Goal: Task Accomplishment & Management: Complete application form

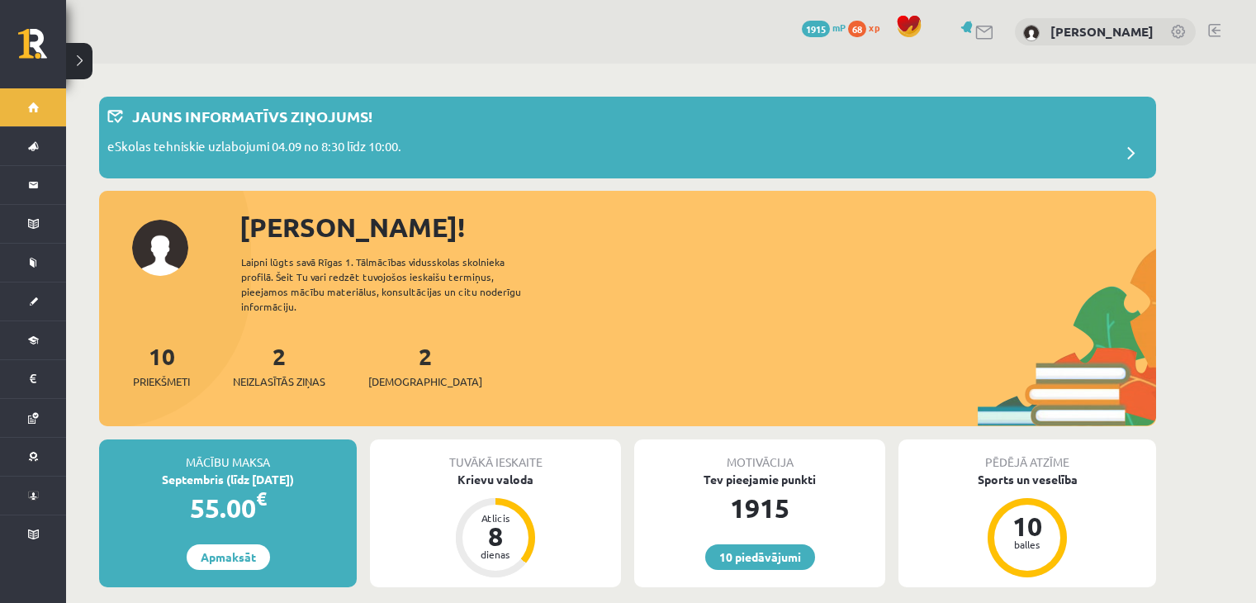
scroll to position [1363, 0]
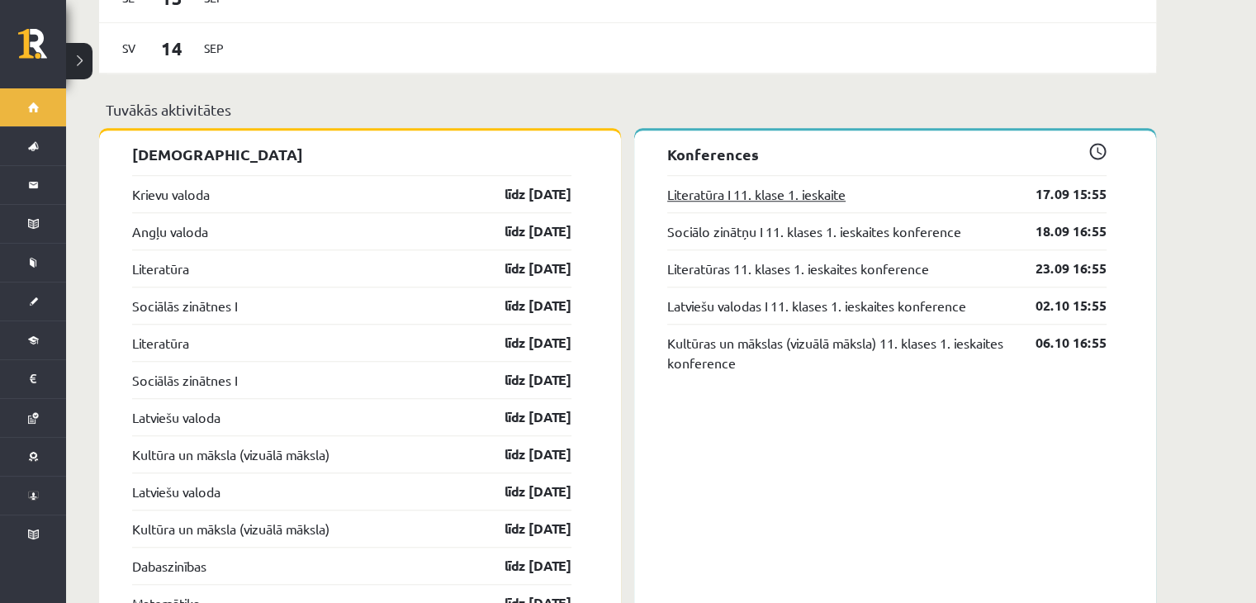
click at [772, 186] on link "Literatūra I 11. klase 1. ieskaite" at bounding box center [756, 194] width 178 height 20
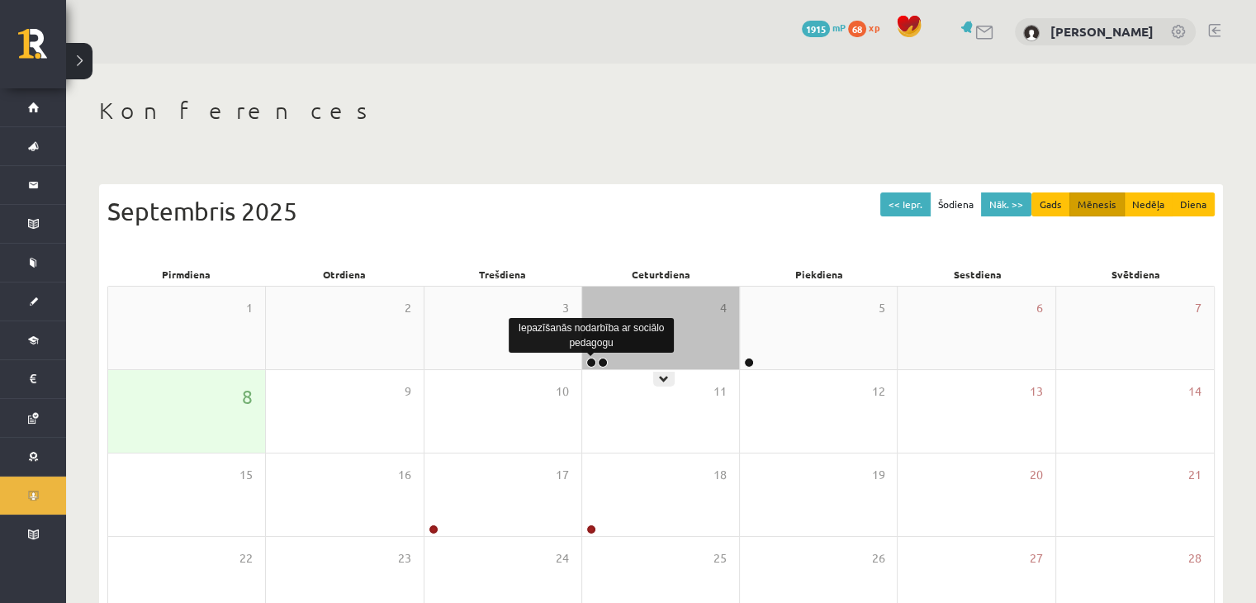
scroll to position [185, 0]
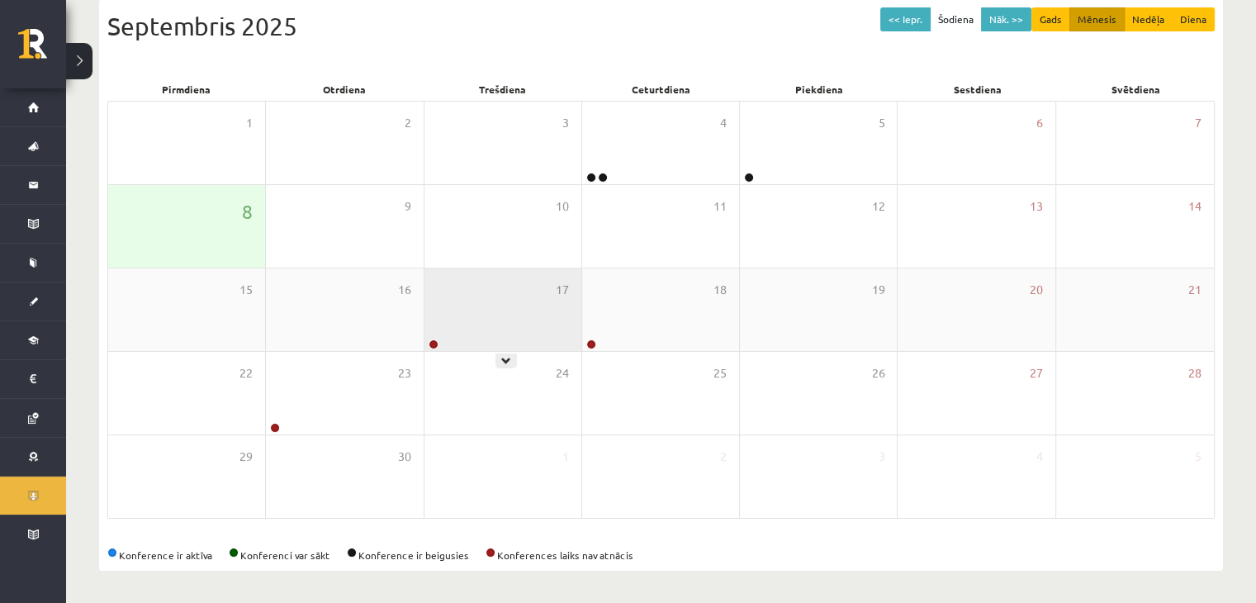
click at [490, 328] on div "17" at bounding box center [502, 309] width 157 height 83
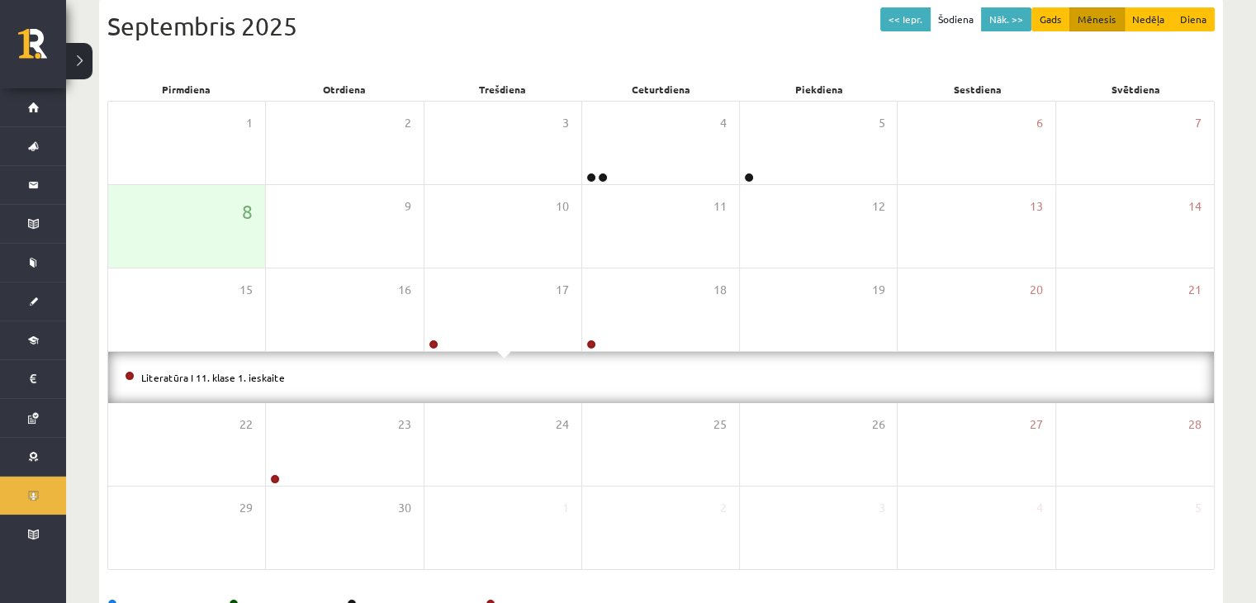
click at [465, 387] on div "Literatūra I 11. klase 1. ieskaite" at bounding box center [661, 377] width 1106 height 51
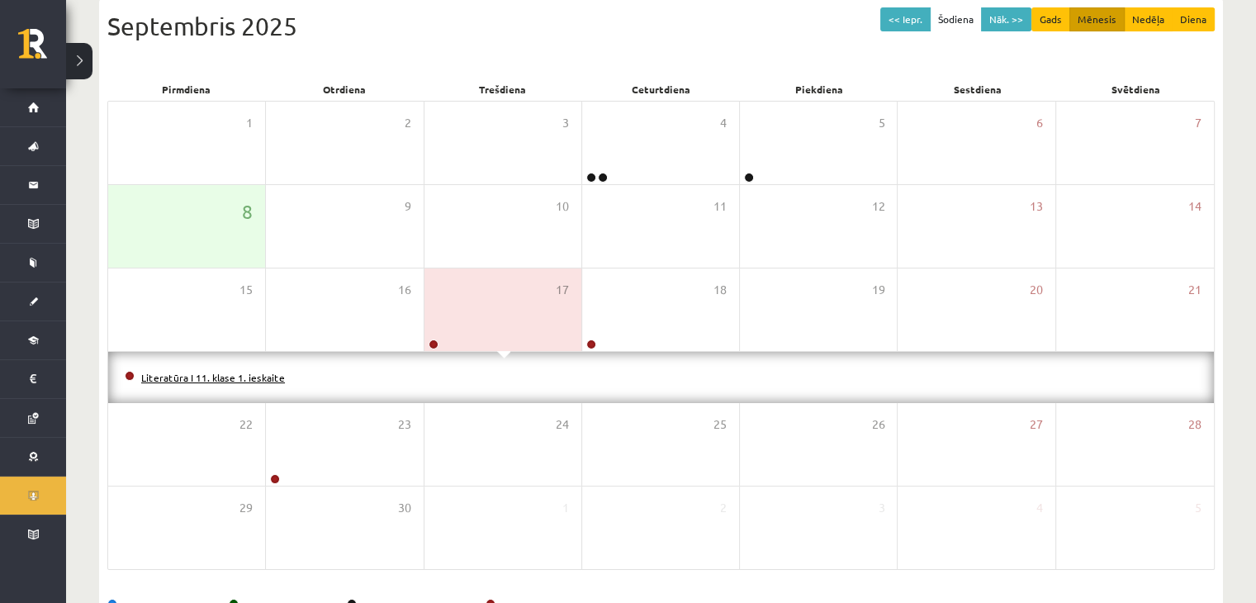
click at [268, 378] on link "Literatūra I 11. klase 1. ieskaite" at bounding box center [213, 377] width 144 height 13
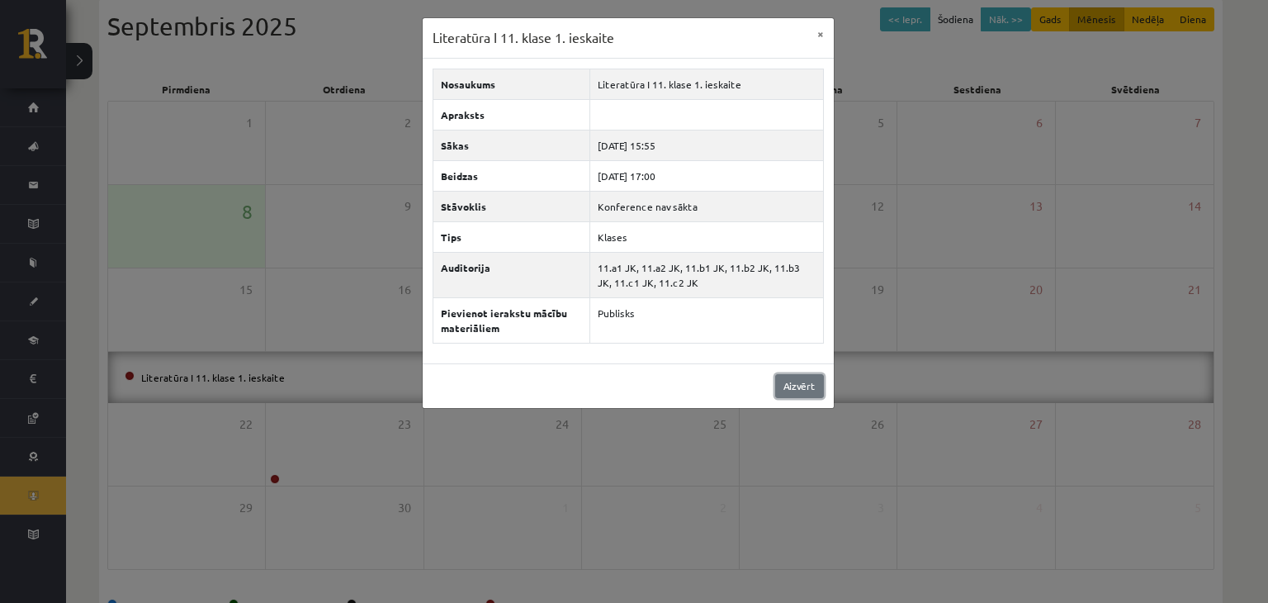
click at [806, 391] on link "Aizvērt" at bounding box center [799, 386] width 49 height 24
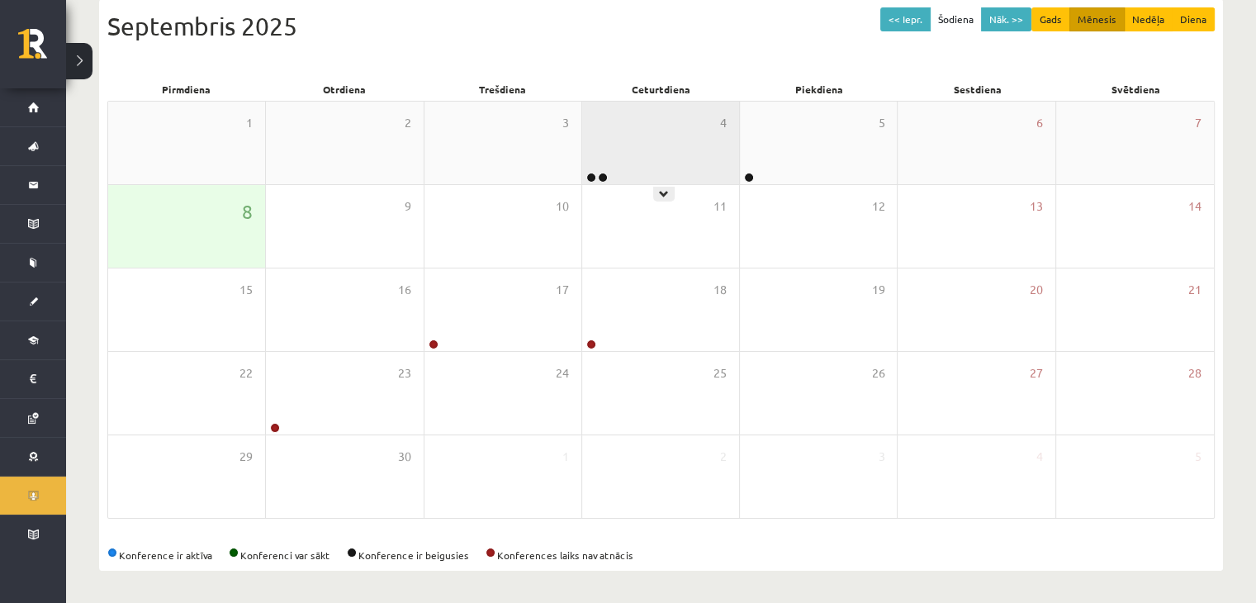
click at [635, 160] on div "4" at bounding box center [660, 143] width 157 height 83
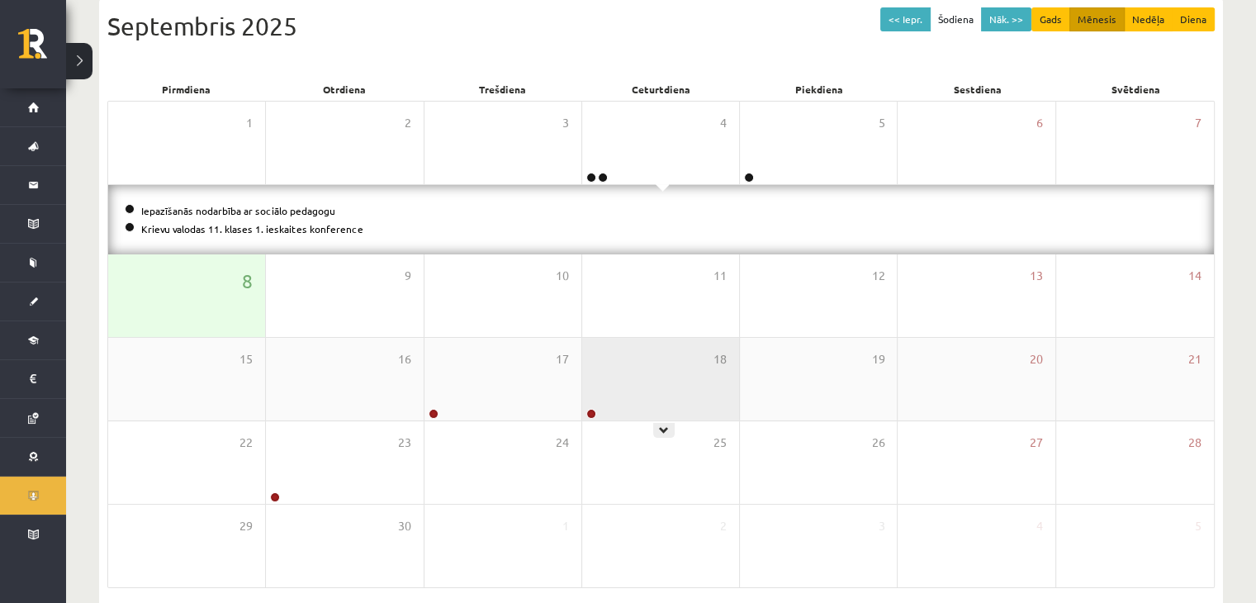
click at [670, 360] on div "18" at bounding box center [660, 379] width 157 height 83
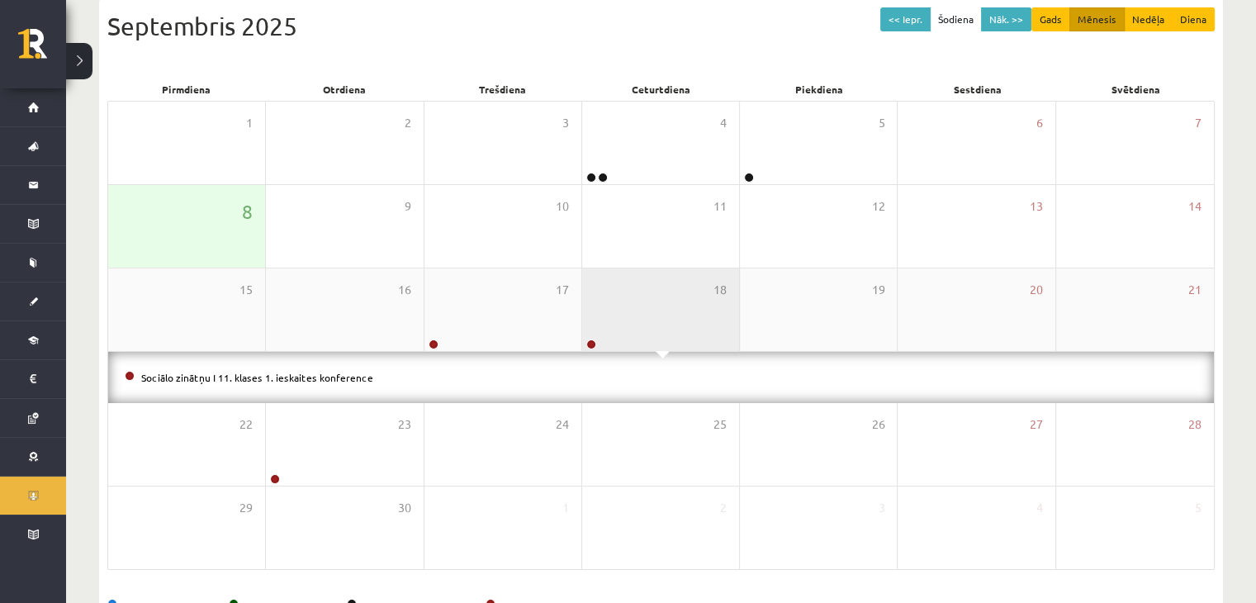
click at [670, 360] on div "Sociālo zinātņu I 11. klases 1. ieskaites konference" at bounding box center [661, 377] width 1106 height 51
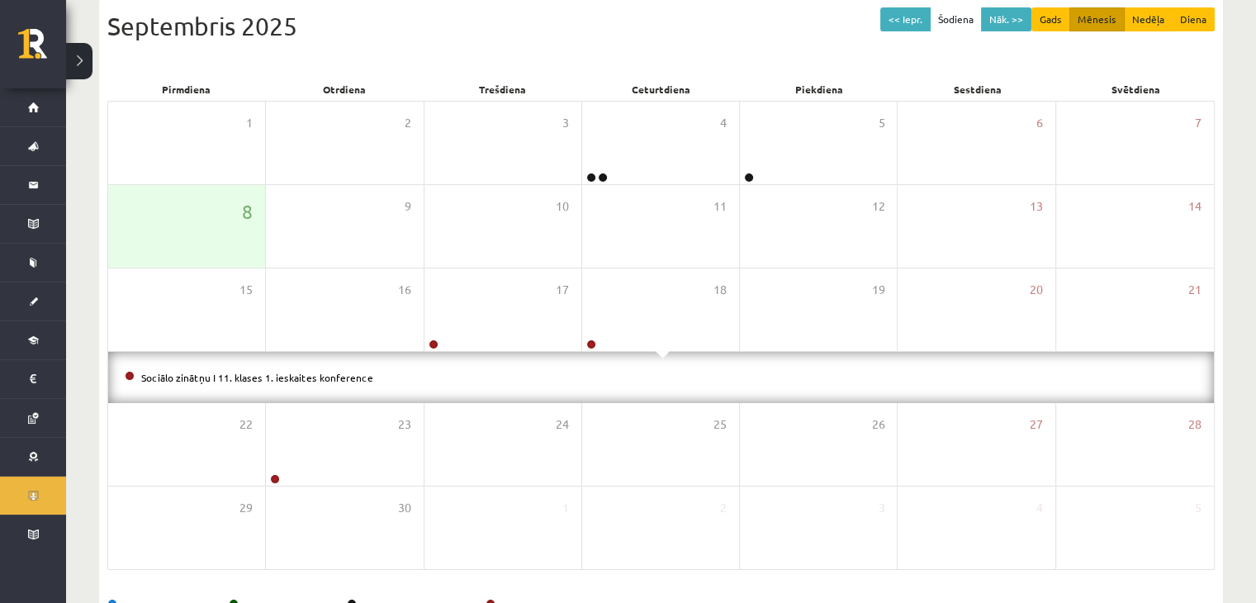
click at [357, 383] on li "Sociālo zinātņu I 11. klases 1. ieskaites konference" at bounding box center [661, 377] width 1073 height 18
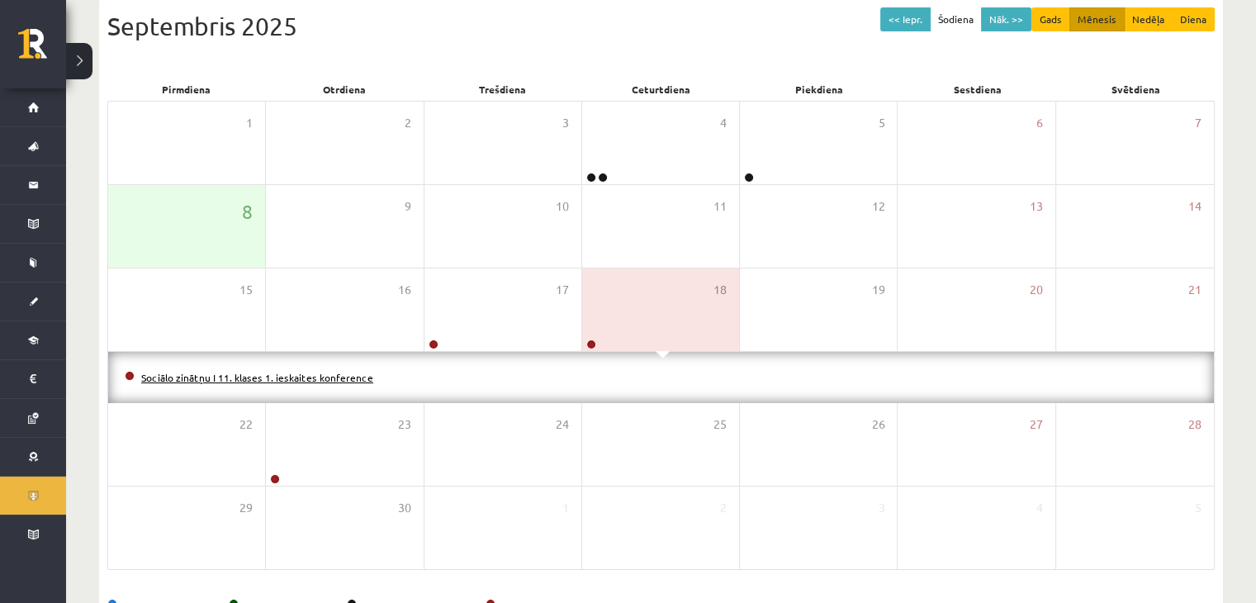
click at [333, 372] on link "Sociālo zinātņu I 11. klases 1. ieskaites konference" at bounding box center [257, 377] width 232 height 13
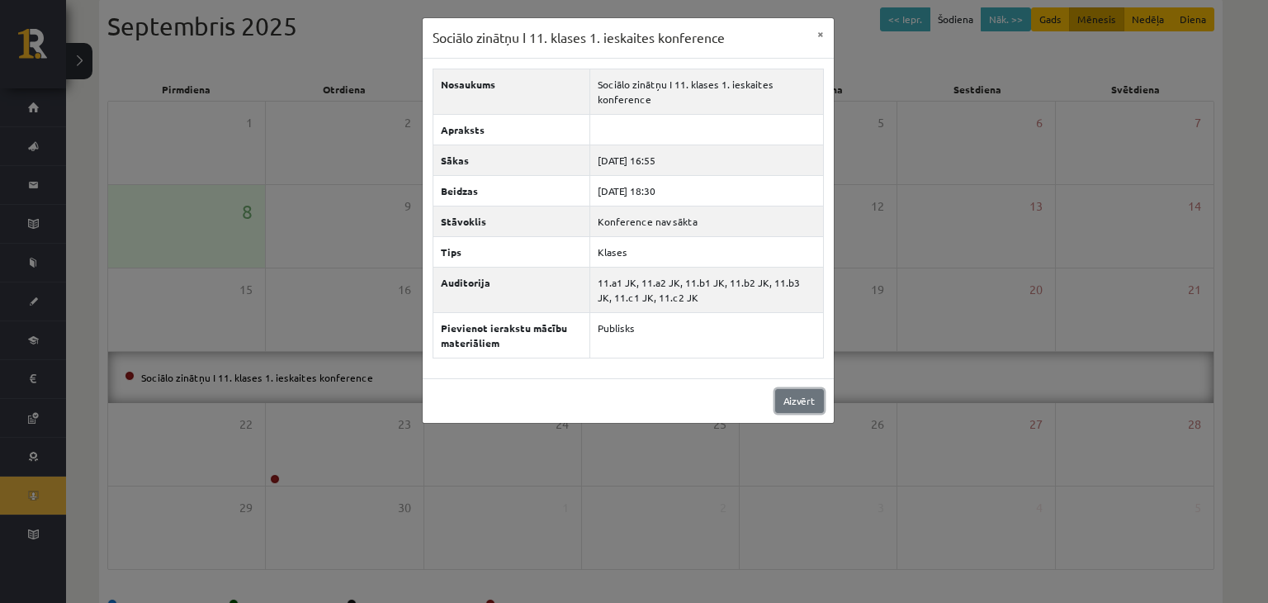
click at [790, 389] on link "Aizvērt" at bounding box center [799, 401] width 49 height 24
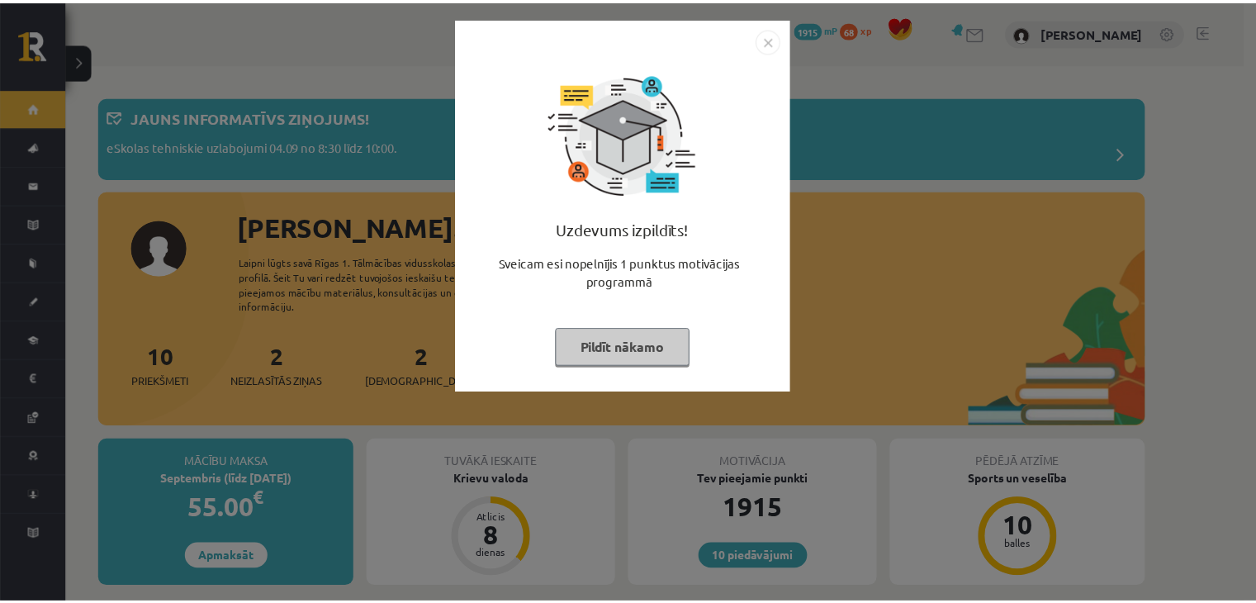
scroll to position [1363, 0]
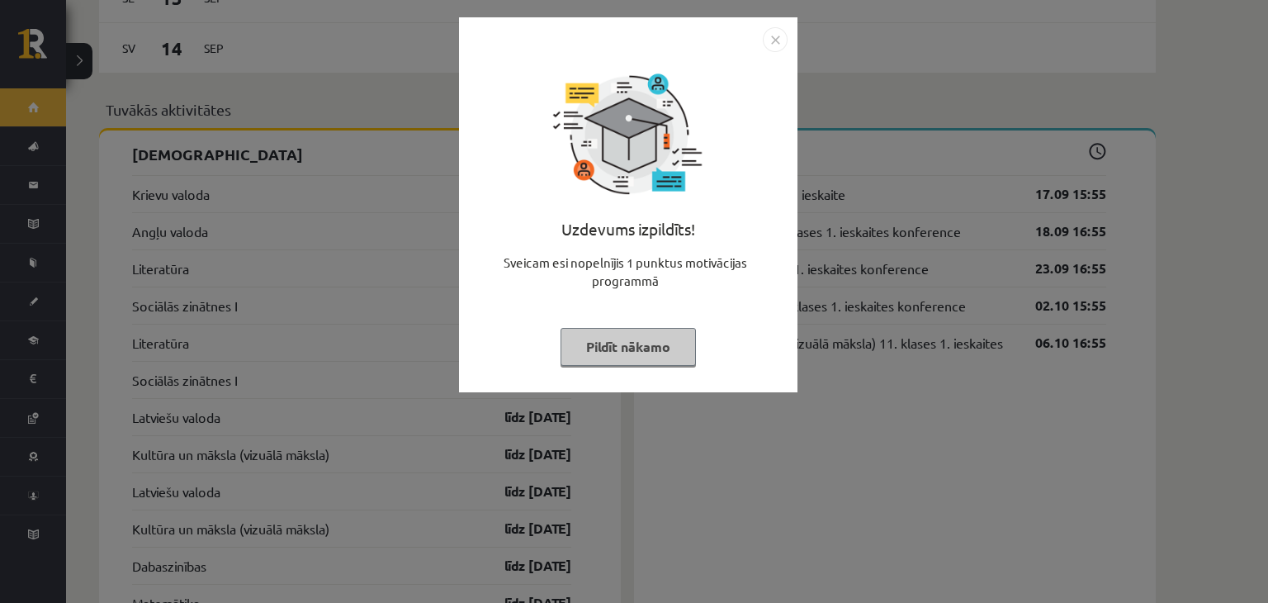
click at [667, 348] on button "Pildīt nākamo" at bounding box center [628, 347] width 135 height 38
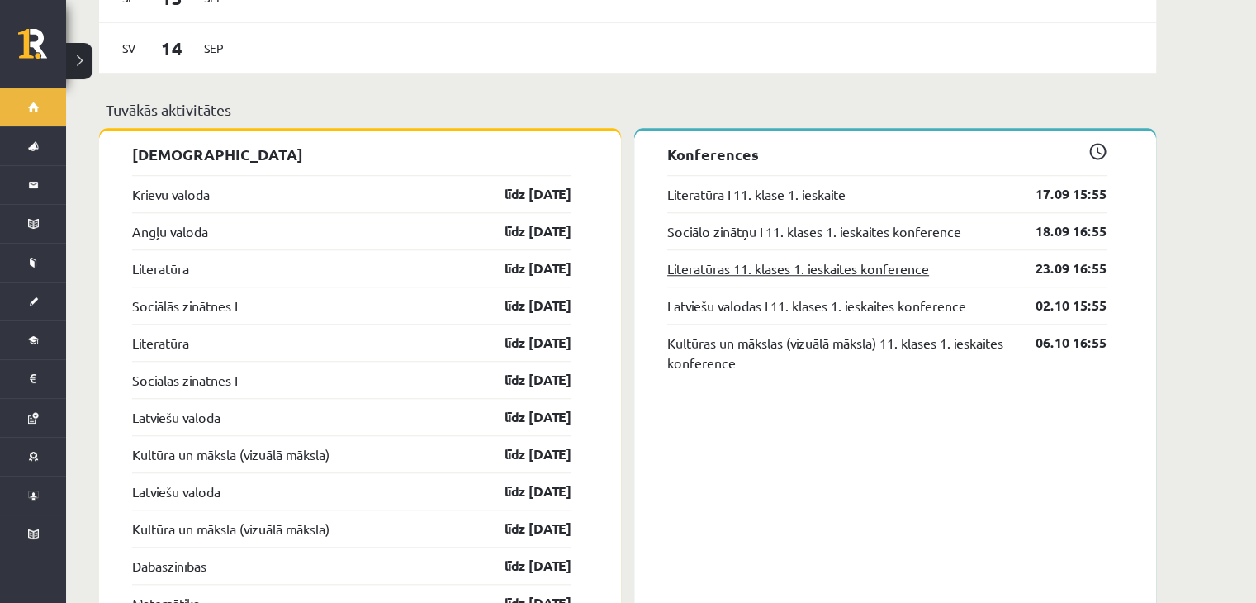
click at [872, 258] on link "Literatūras 11. klases 1. ieskaites konference" at bounding box center [798, 268] width 262 height 20
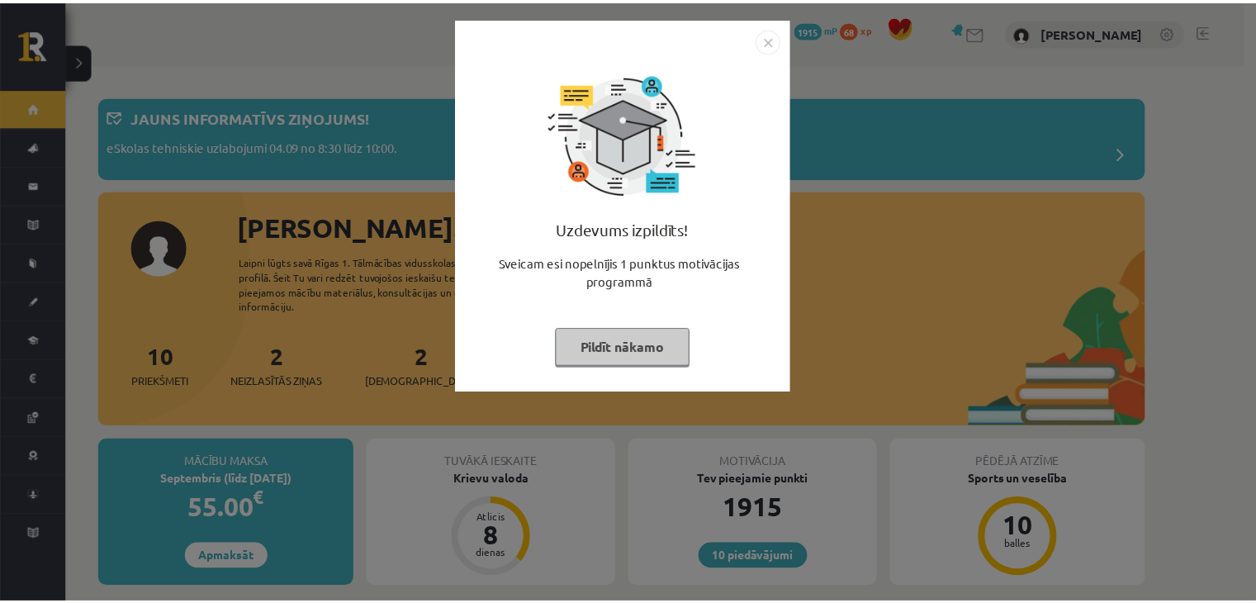
scroll to position [1363, 0]
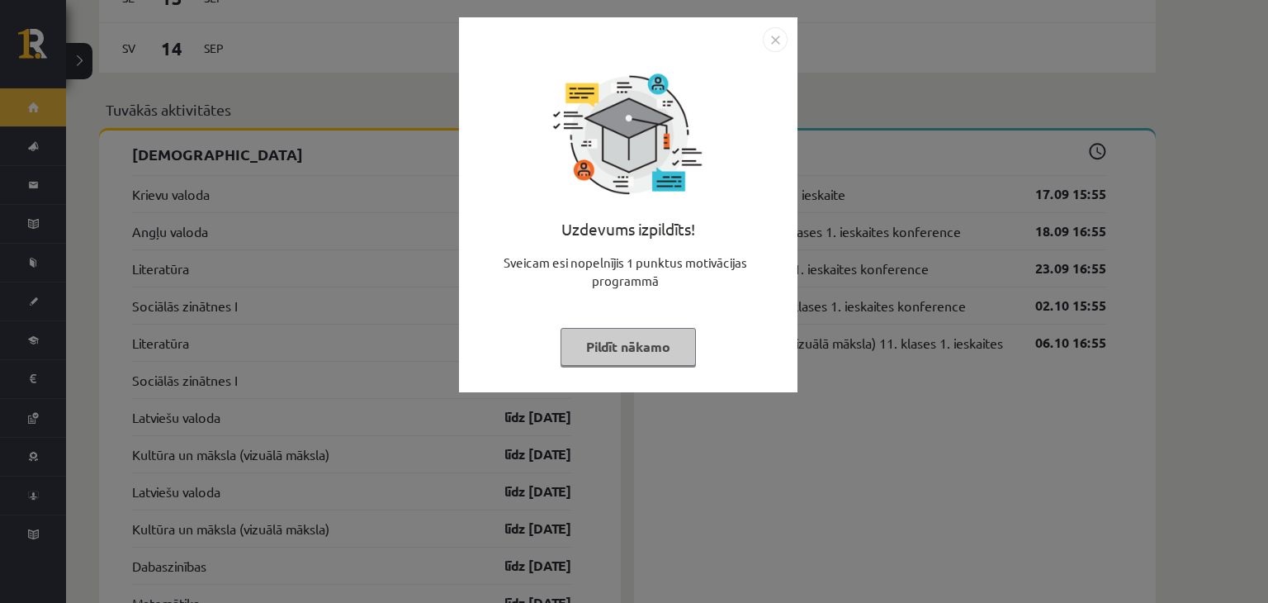
click at [648, 354] on button "Pildīt nākamo" at bounding box center [628, 347] width 135 height 38
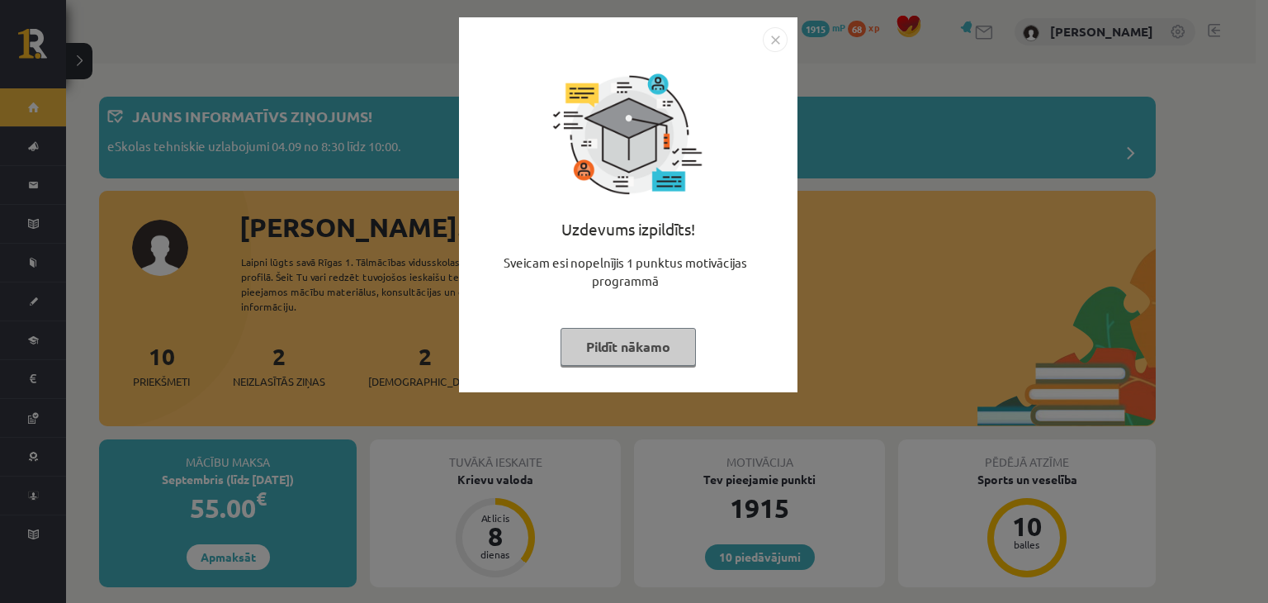
click at [603, 362] on button "Pildīt nākamo" at bounding box center [628, 347] width 135 height 38
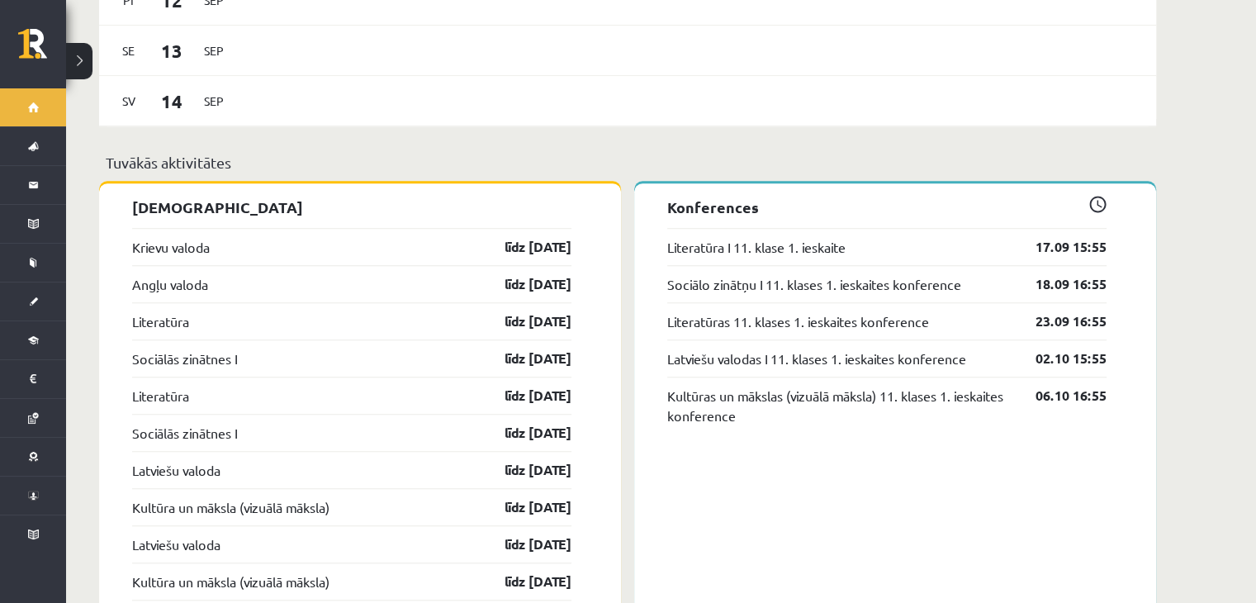
scroll to position [1318, 0]
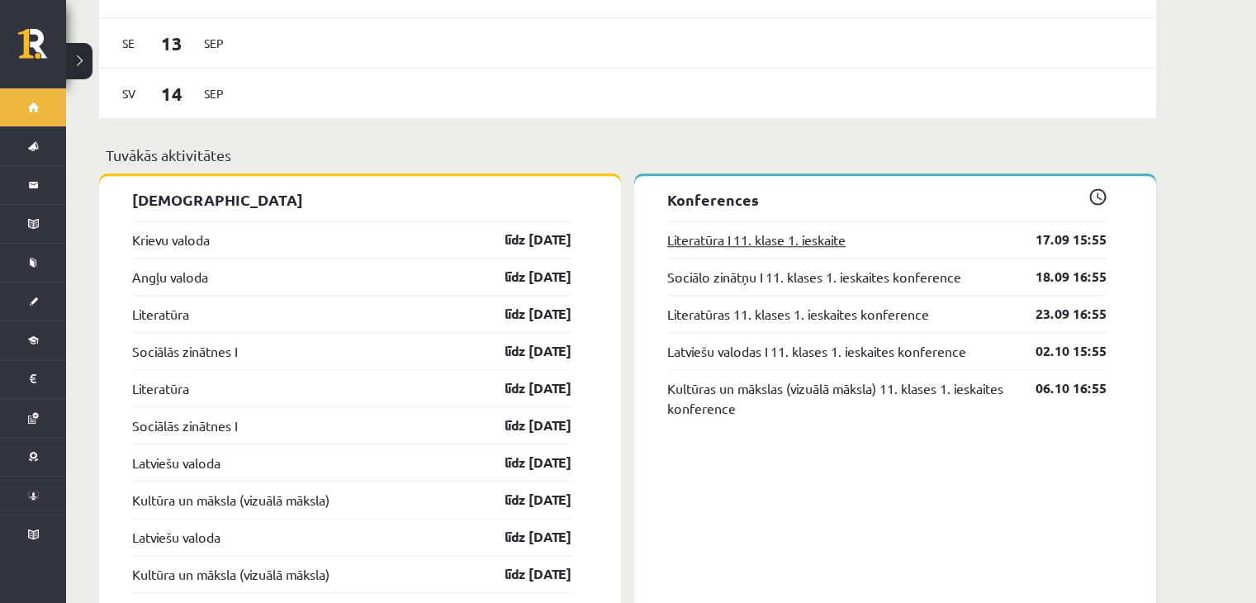
click at [710, 230] on link "Literatūra I 11. klase 1. ieskaite" at bounding box center [756, 240] width 178 height 20
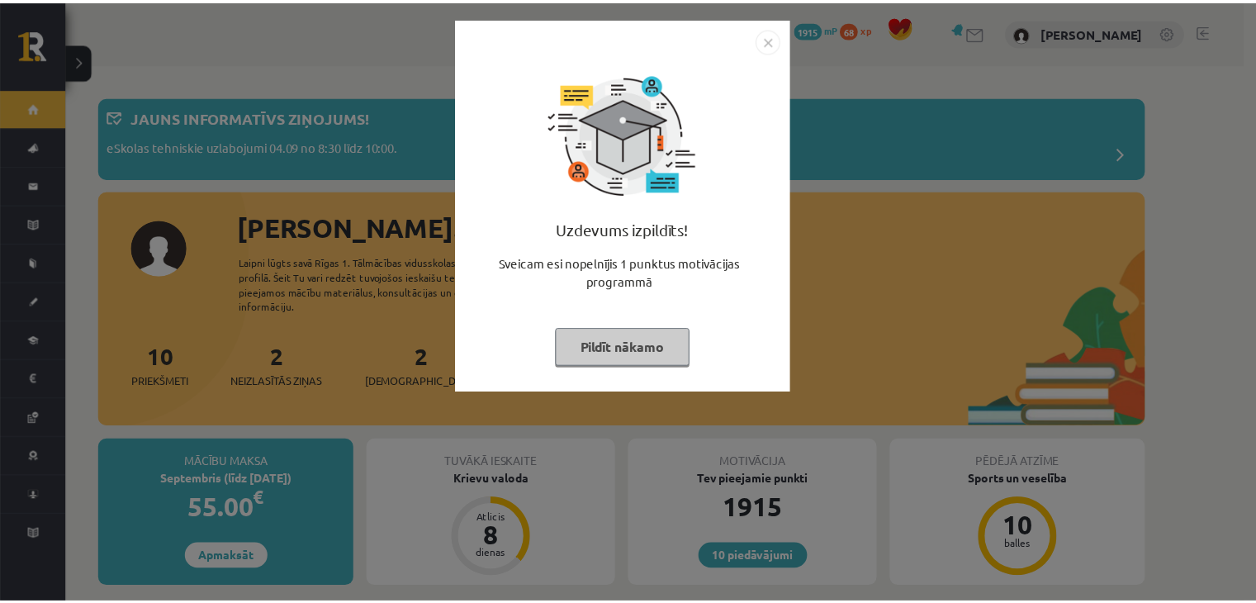
scroll to position [1318, 0]
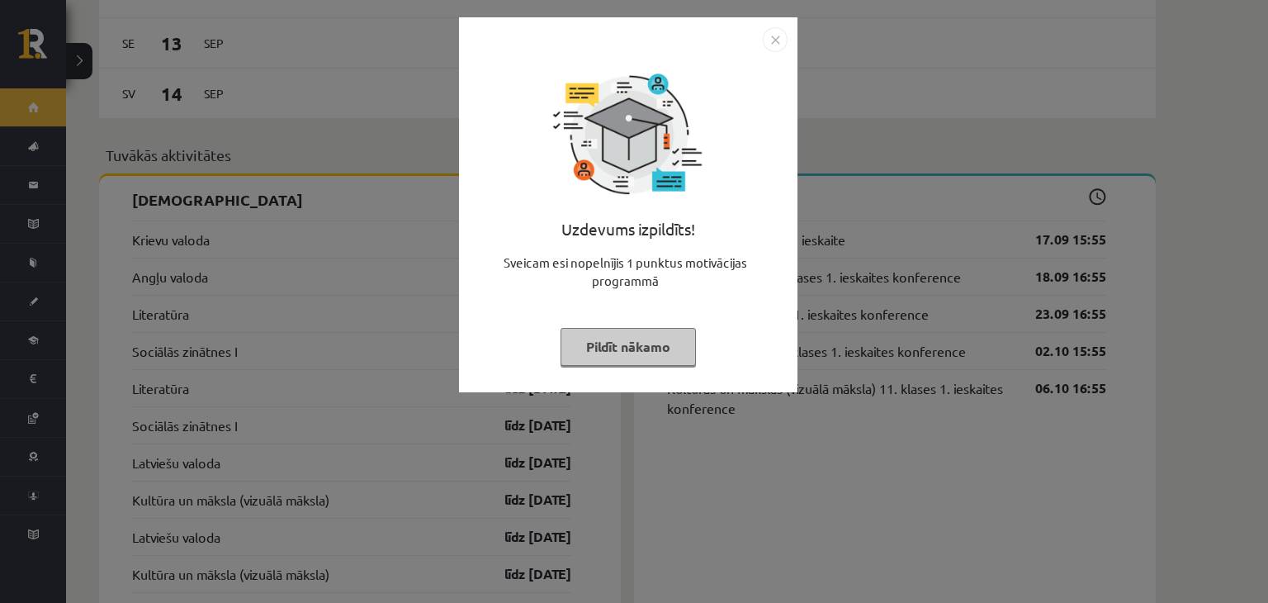
click at [631, 349] on button "Pildīt nākamo" at bounding box center [628, 347] width 135 height 38
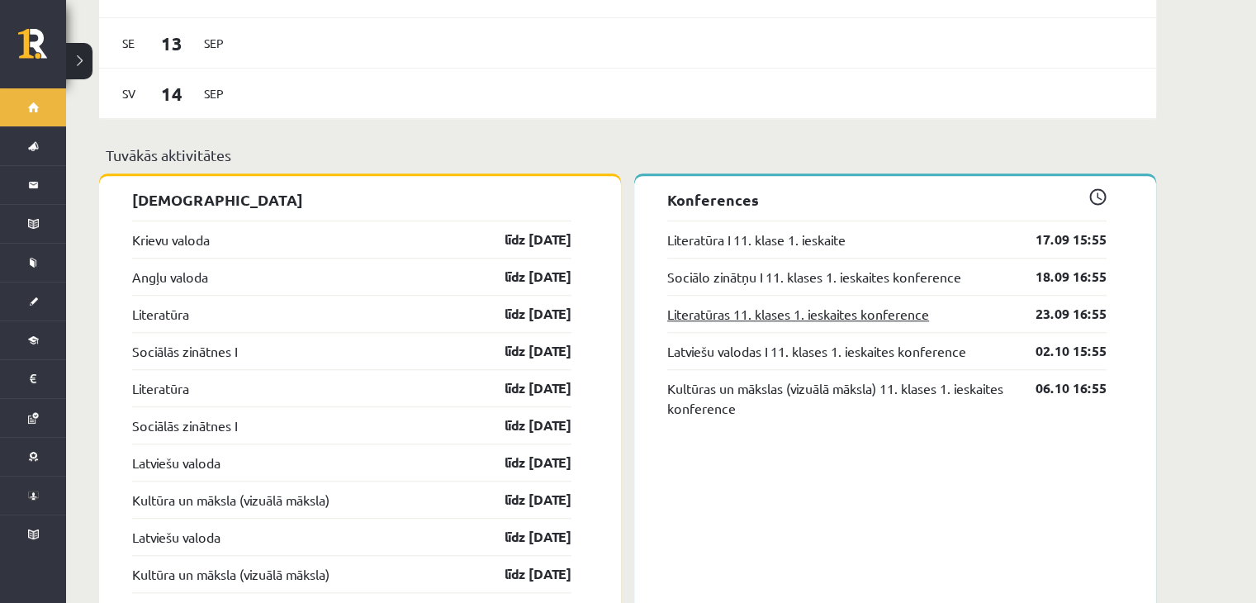
click at [751, 304] on link "Literatūras 11. klases 1. ieskaites konference" at bounding box center [798, 314] width 262 height 20
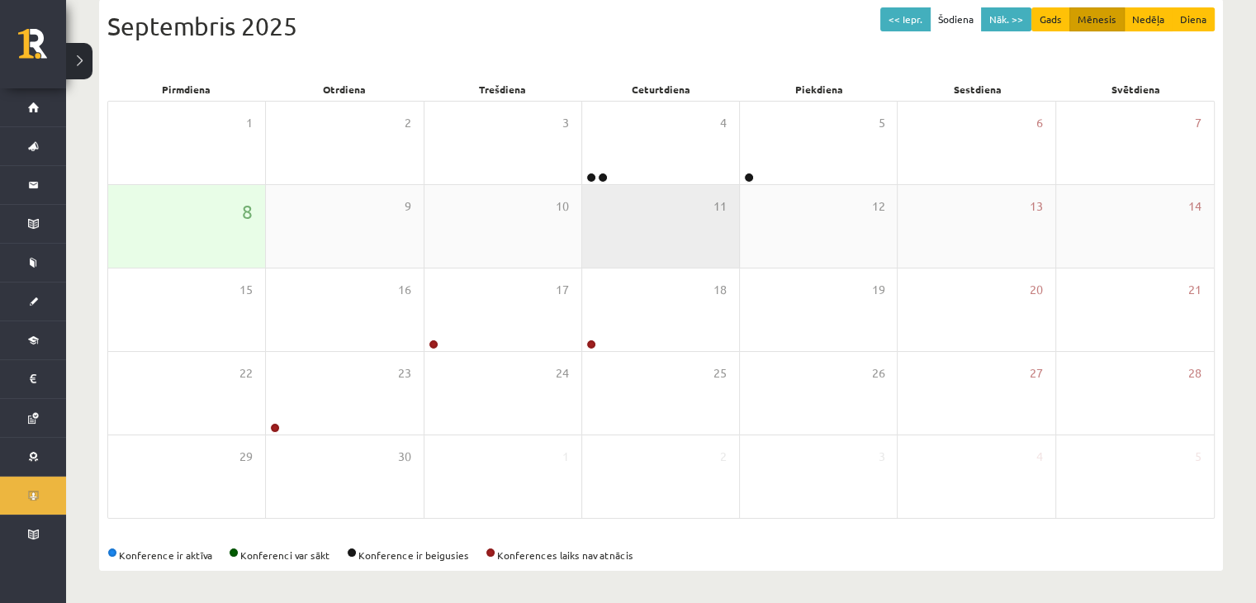
scroll to position [185, 0]
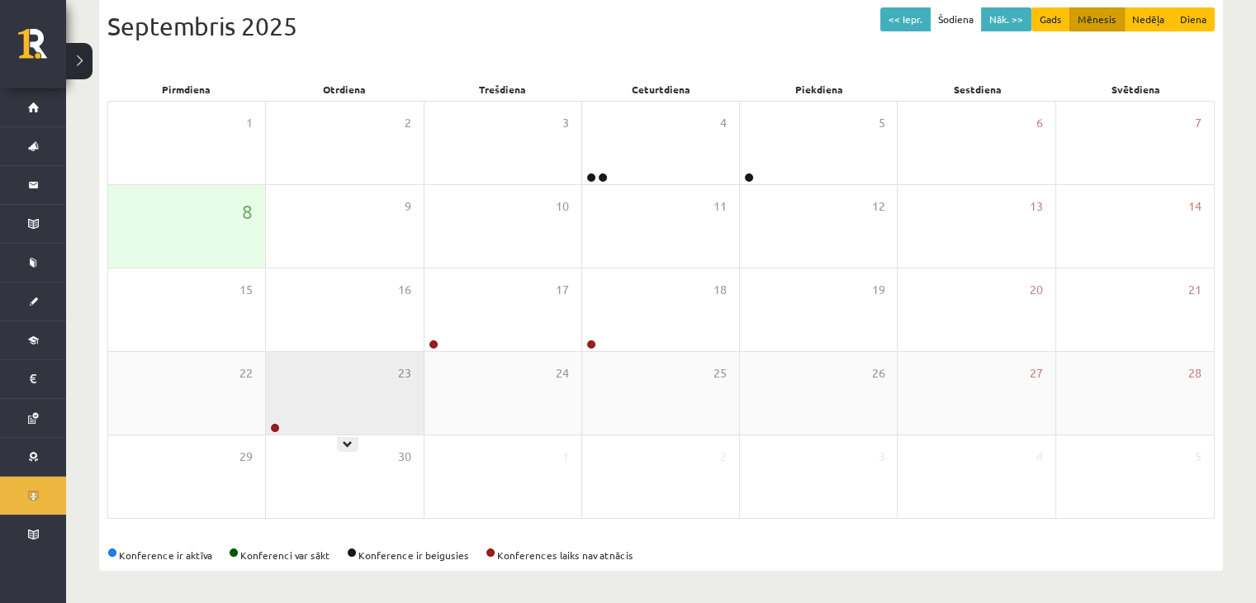
click at [346, 394] on div "23" at bounding box center [344, 393] width 157 height 83
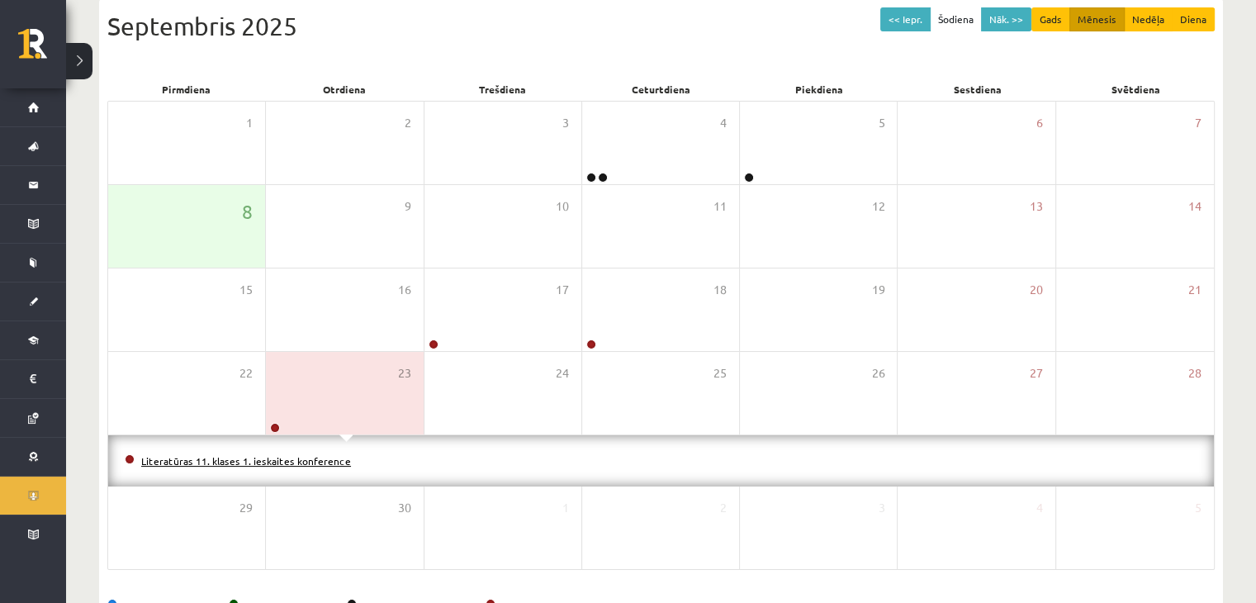
click at [301, 461] on link "Literatūras 11. klases 1. ieskaites konference" at bounding box center [246, 460] width 210 height 13
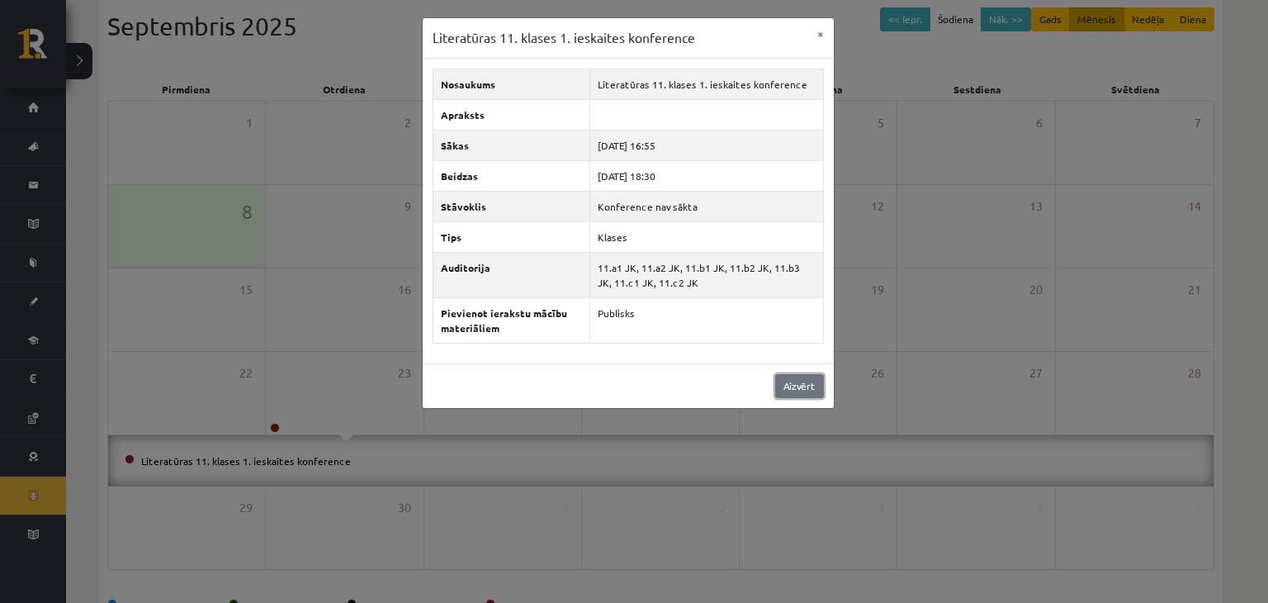
click at [812, 375] on link "Aizvērt" at bounding box center [799, 386] width 49 height 24
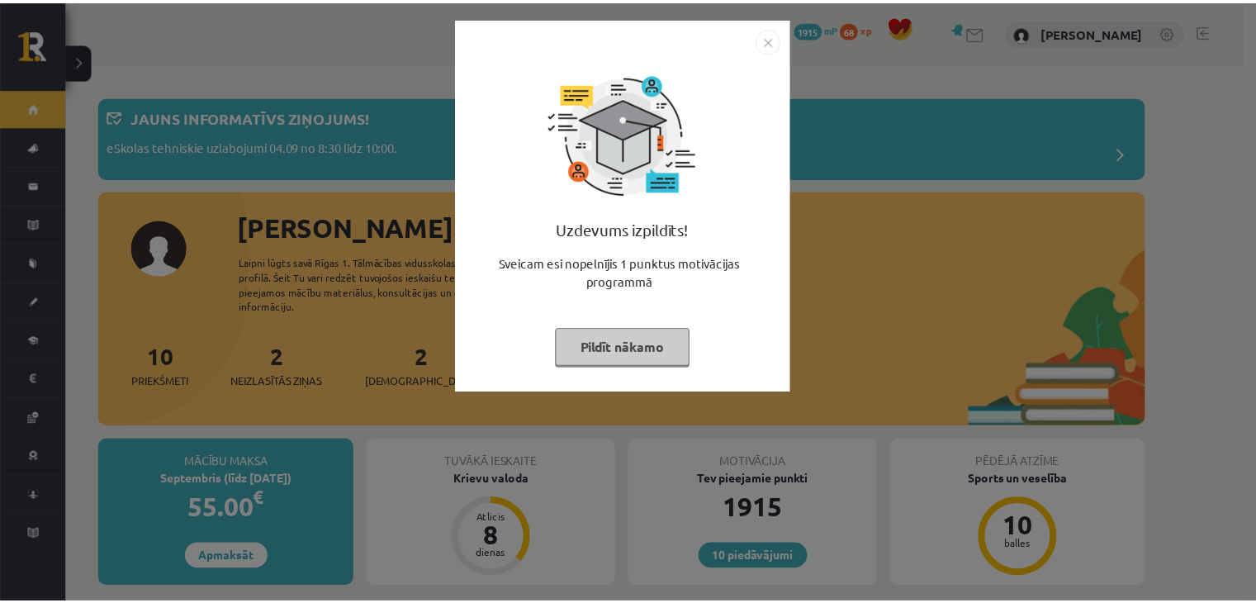
scroll to position [1318, 0]
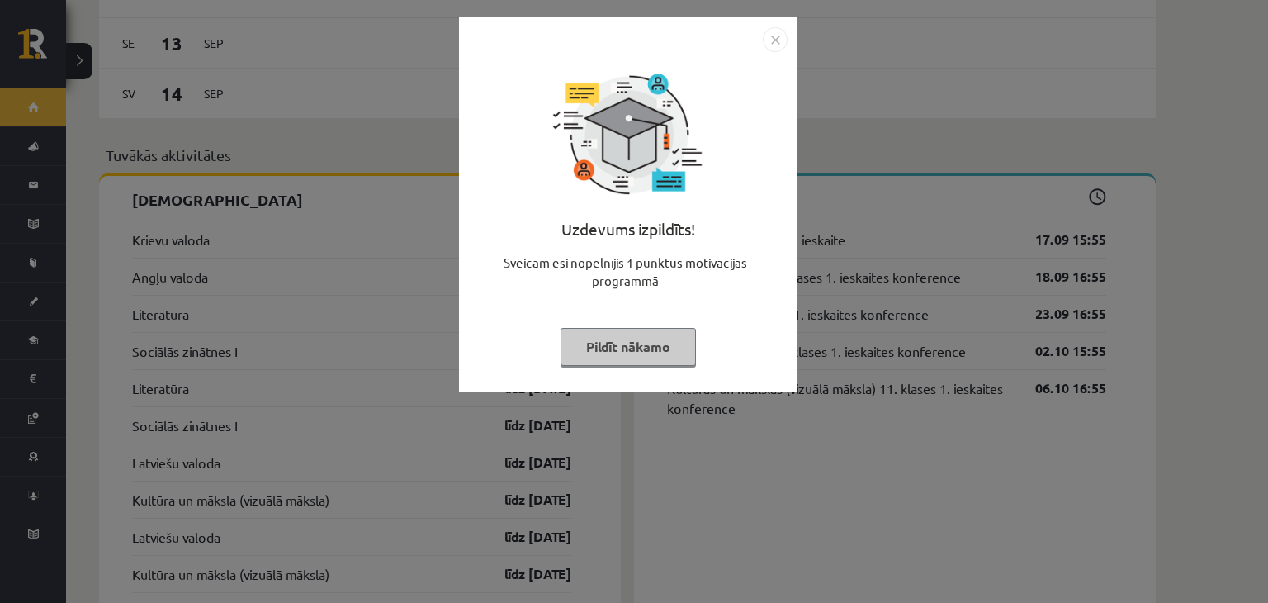
click at [590, 339] on button "Pildīt nākamo" at bounding box center [628, 347] width 135 height 38
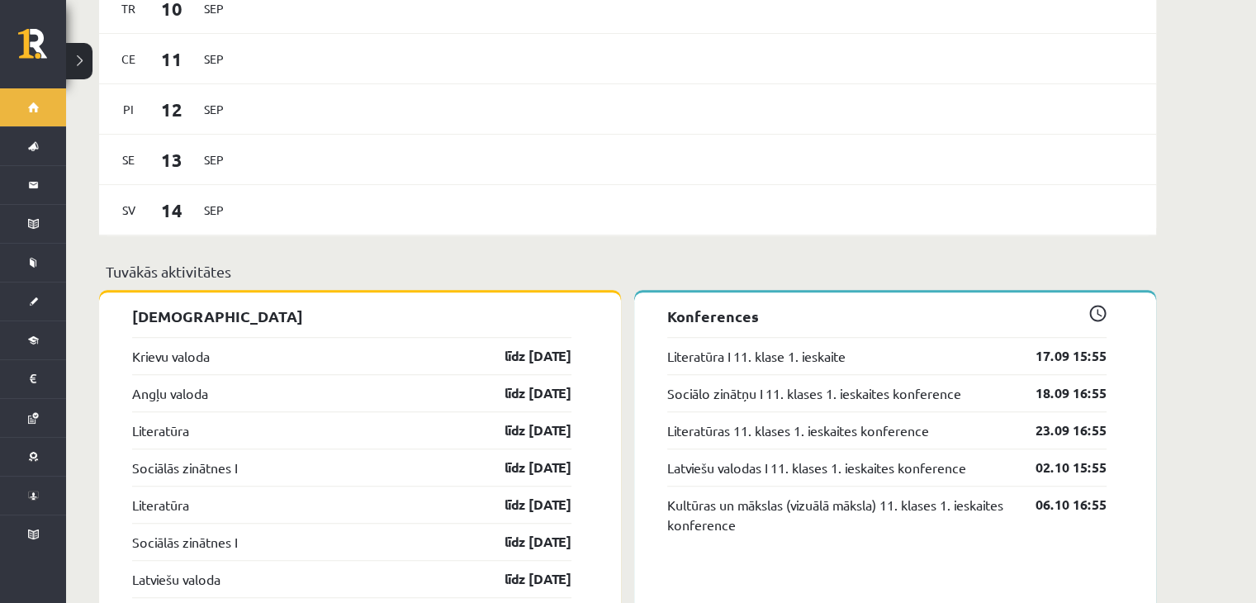
scroll to position [1224, 0]
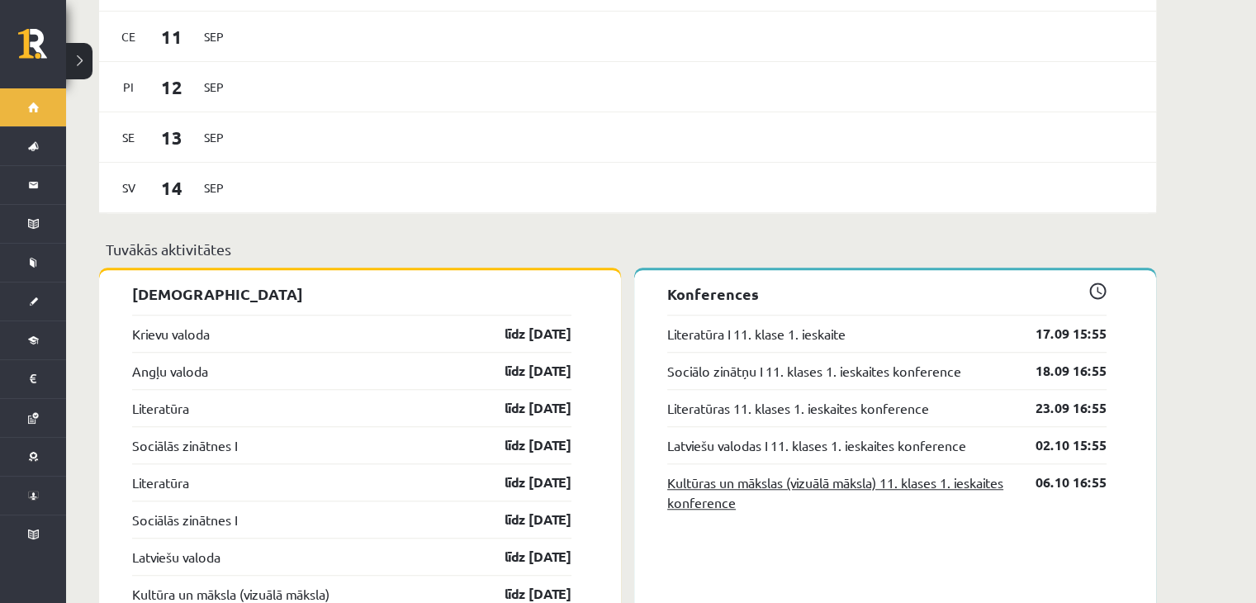
click at [831, 472] on link "Kultūras un mākslas (vizuālā māksla) 11. klases 1. ieskaites konference" at bounding box center [838, 492] width 343 height 40
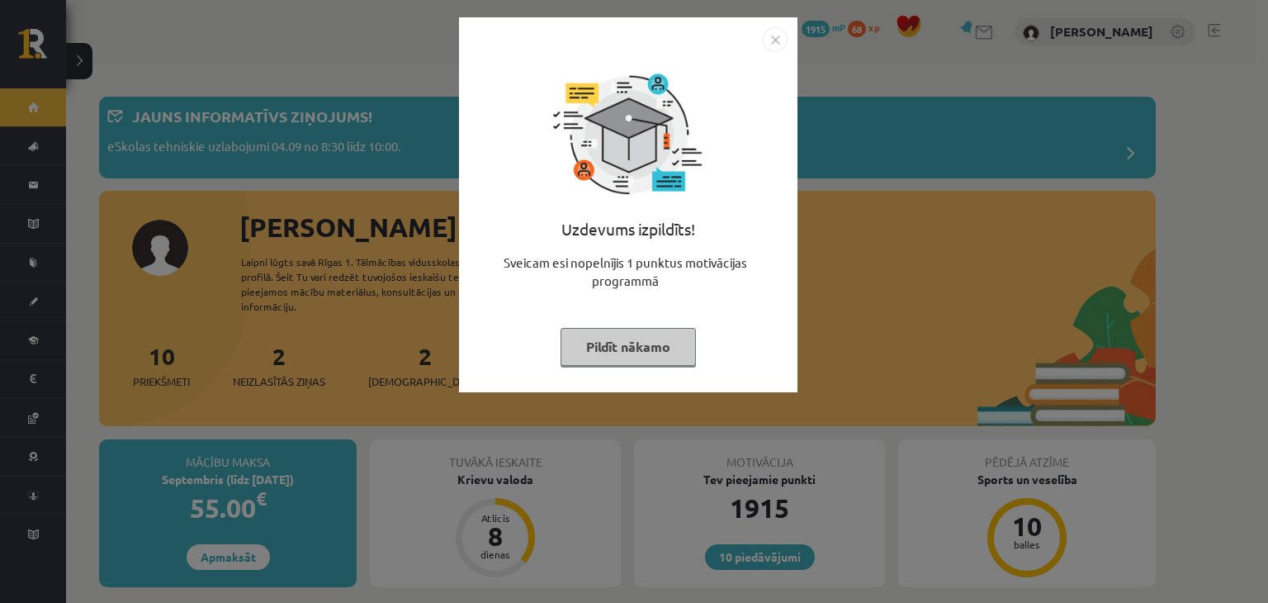
scroll to position [1224, 0]
click at [608, 347] on button "Pildīt nākamo" at bounding box center [628, 347] width 135 height 38
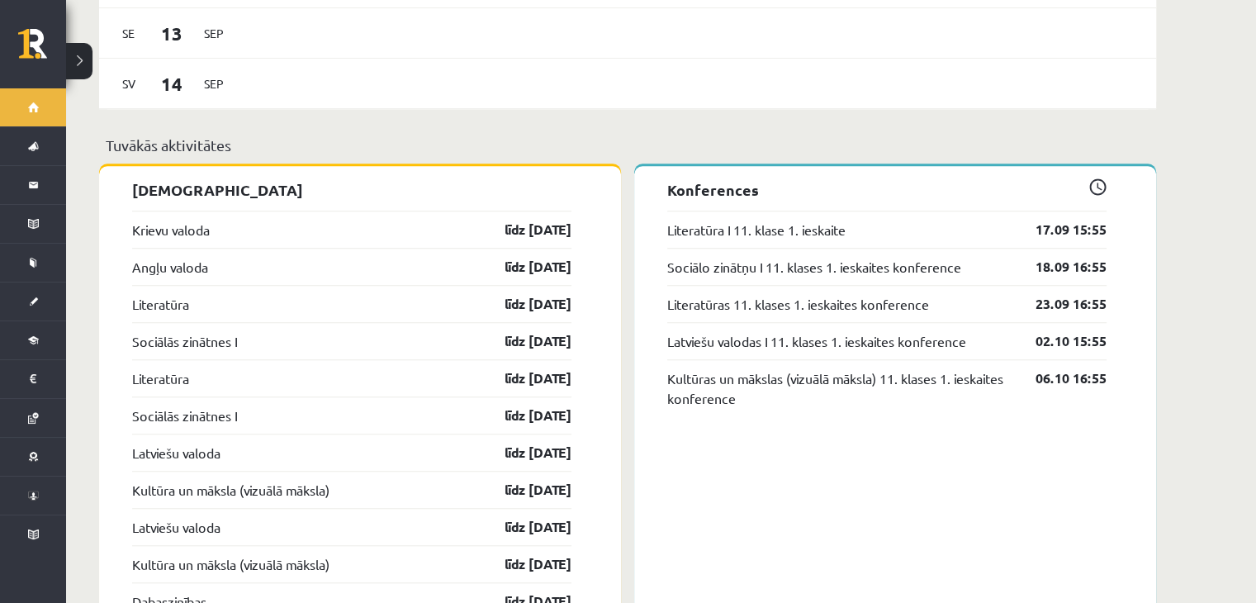
scroll to position [1329, 0]
click at [520, 404] on link "līdz [DATE]" at bounding box center [524, 414] width 96 height 20
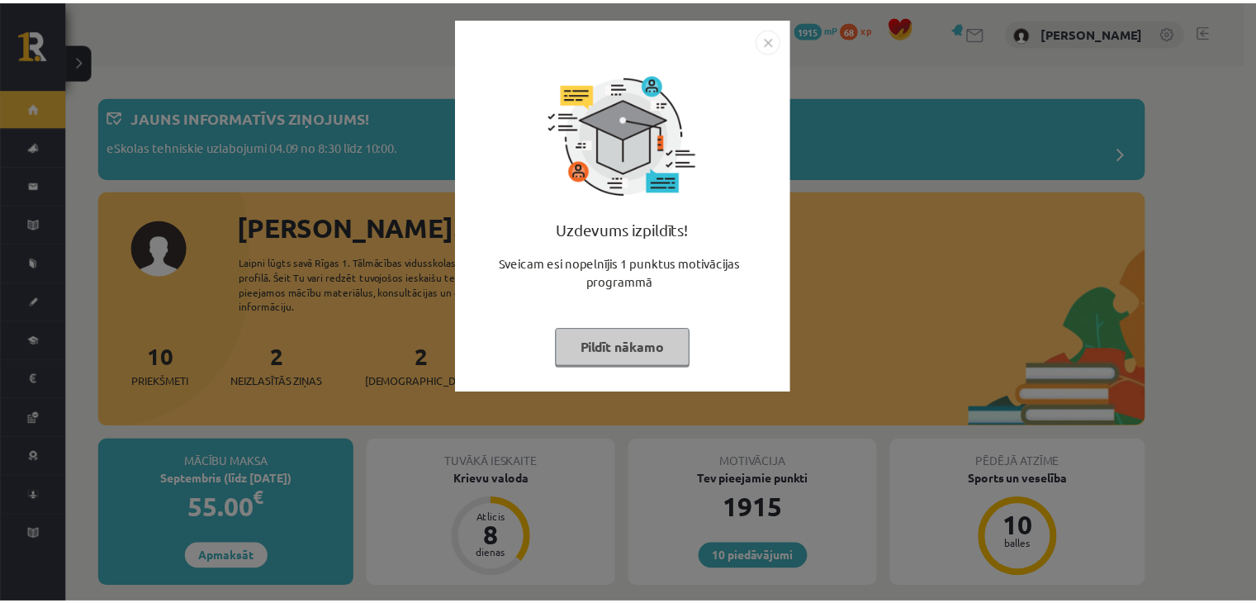
scroll to position [1329, 0]
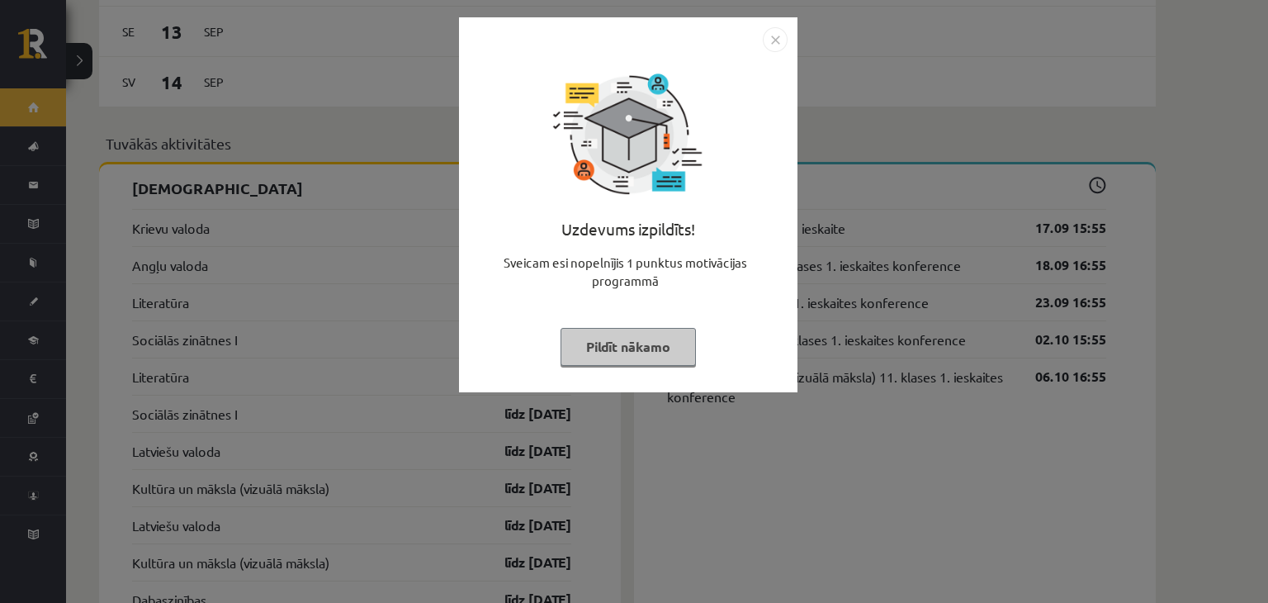
click at [637, 347] on button "Pildīt nākamo" at bounding box center [628, 347] width 135 height 38
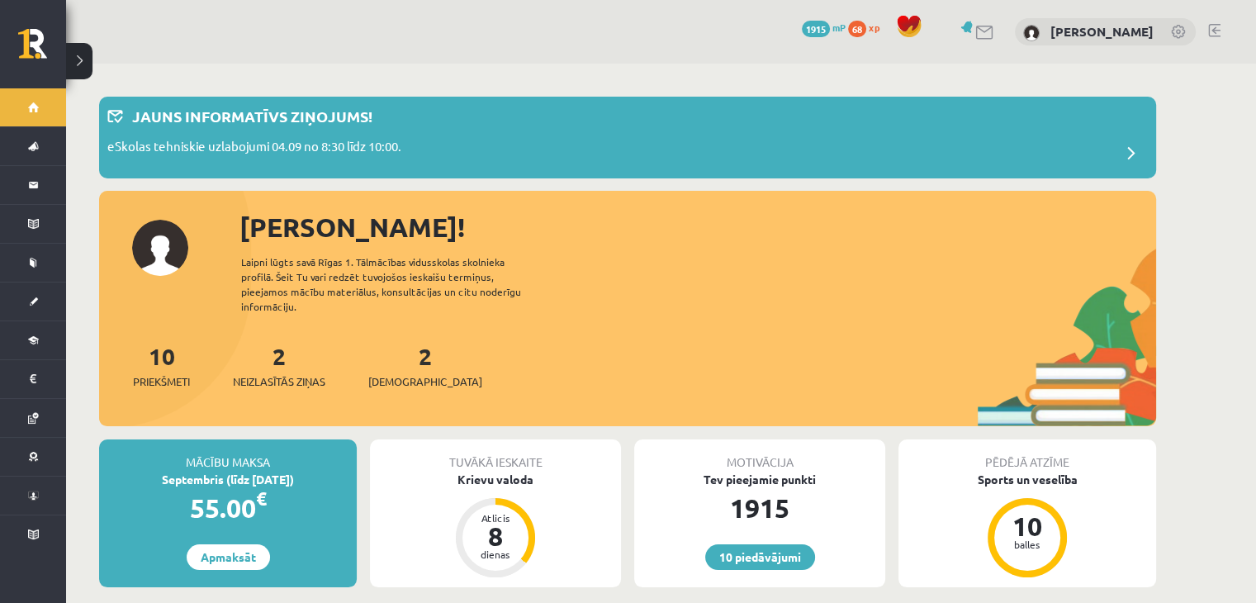
scroll to position [214, 0]
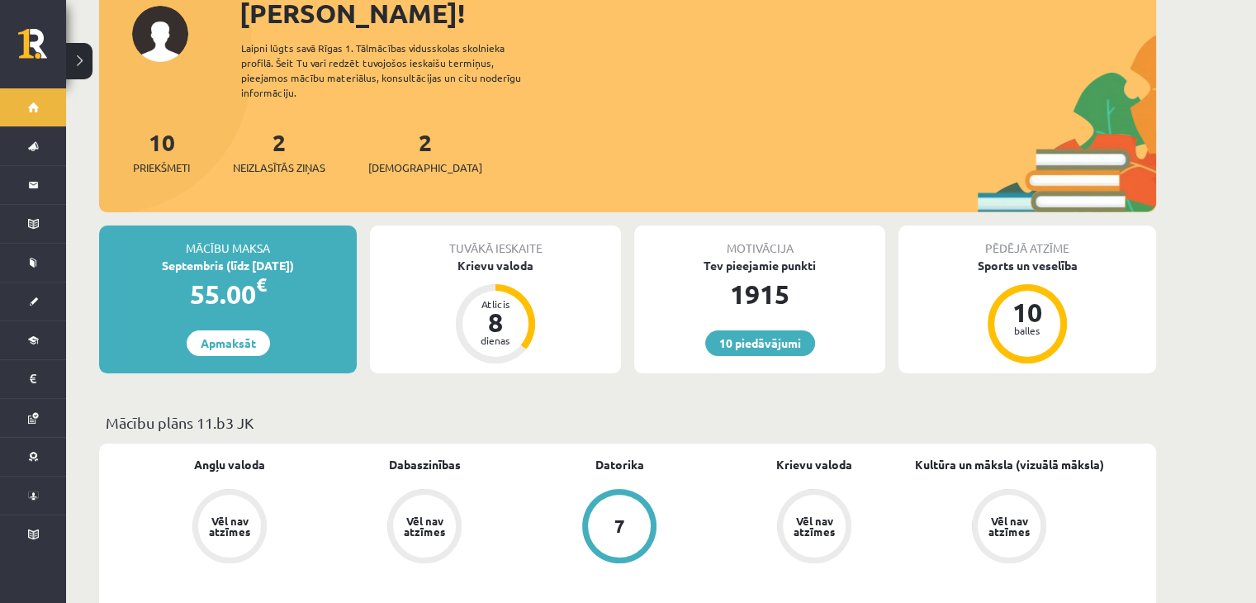
click at [760, 274] on div "1915" at bounding box center [759, 294] width 251 height 40
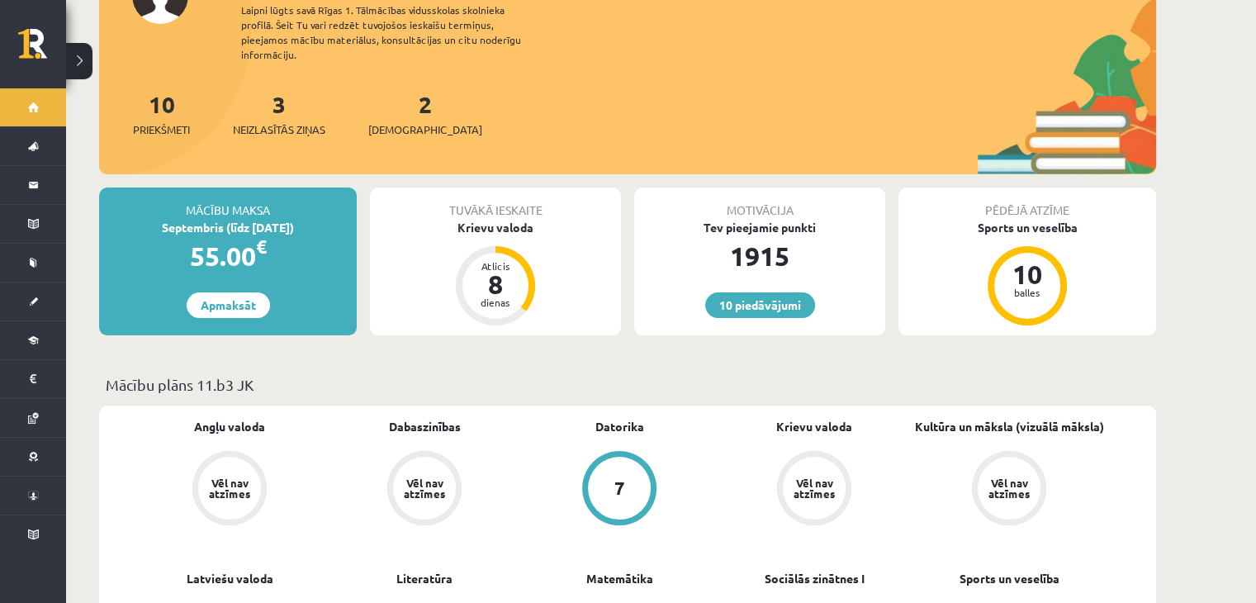
scroll to position [253, 0]
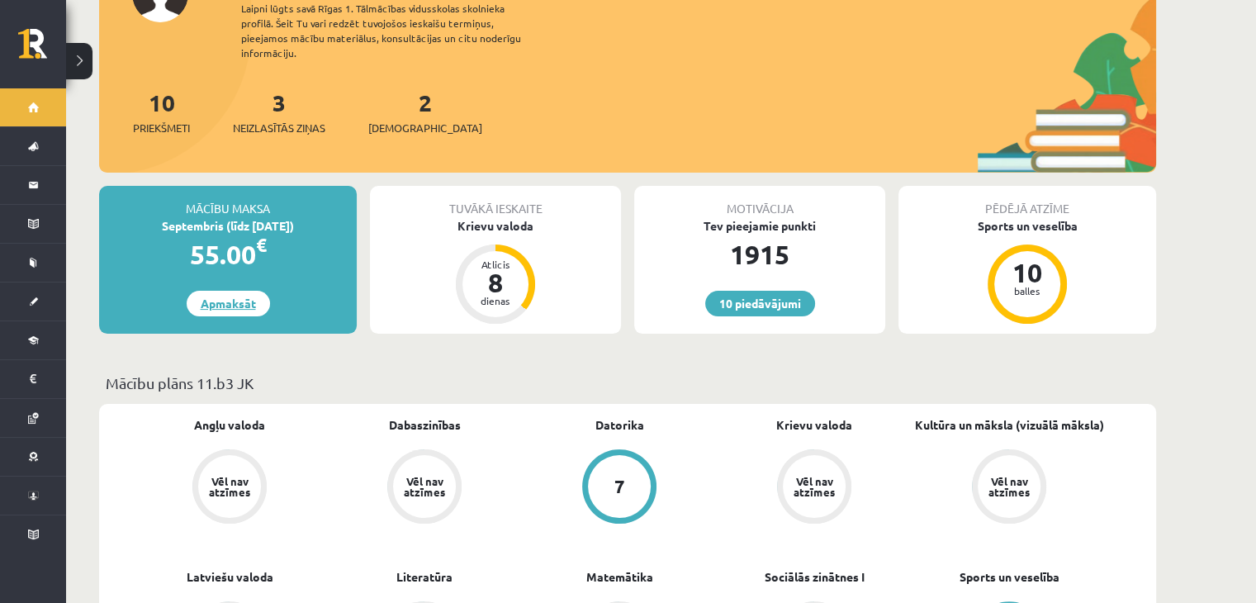
click at [235, 293] on link "Apmaksāt" at bounding box center [228, 304] width 83 height 26
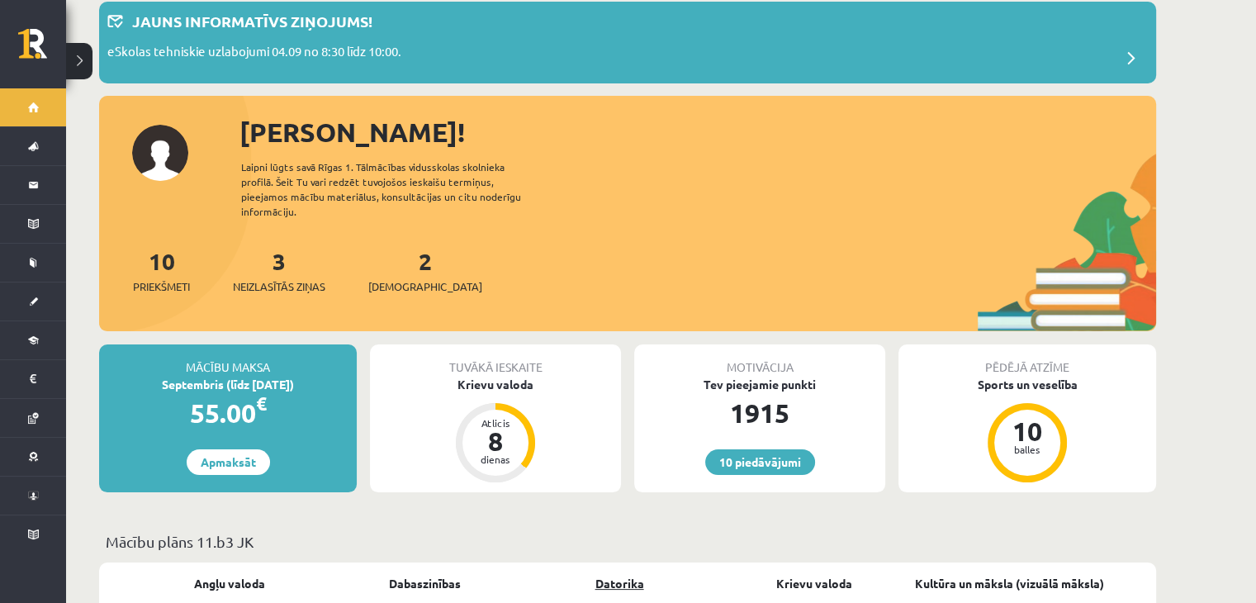
scroll to position [97, 0]
